Goal: Subscribe to service/newsletter

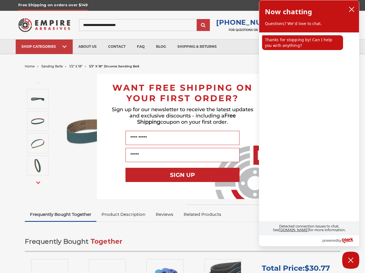
click at [182, 137] on input "Name" at bounding box center [182, 138] width 114 height 14
click at [182, 175] on button "SIGN UP" at bounding box center [182, 175] width 114 height 14
click at [351, 9] on icon "close chatbox" at bounding box center [351, 9] width 5 height 5
click at [302, 43] on div "Close dialog WANT FREE SHIPPING ON YOUR FIRST ORDER? Sign up for our newsletter…" at bounding box center [182, 136] width 365 height 273
